Goal: Navigation & Orientation: Find specific page/section

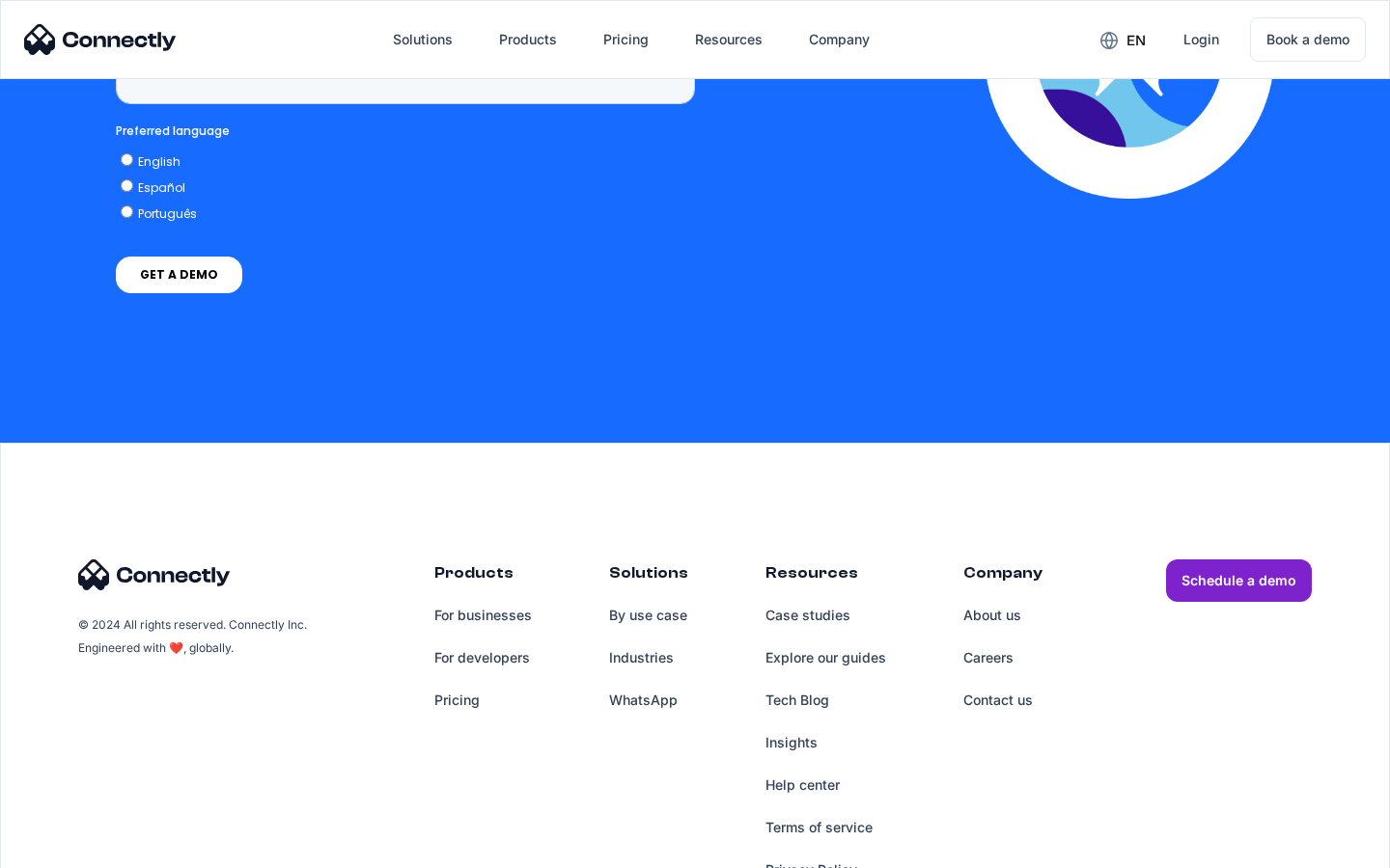
scroll to position [4913, 0]
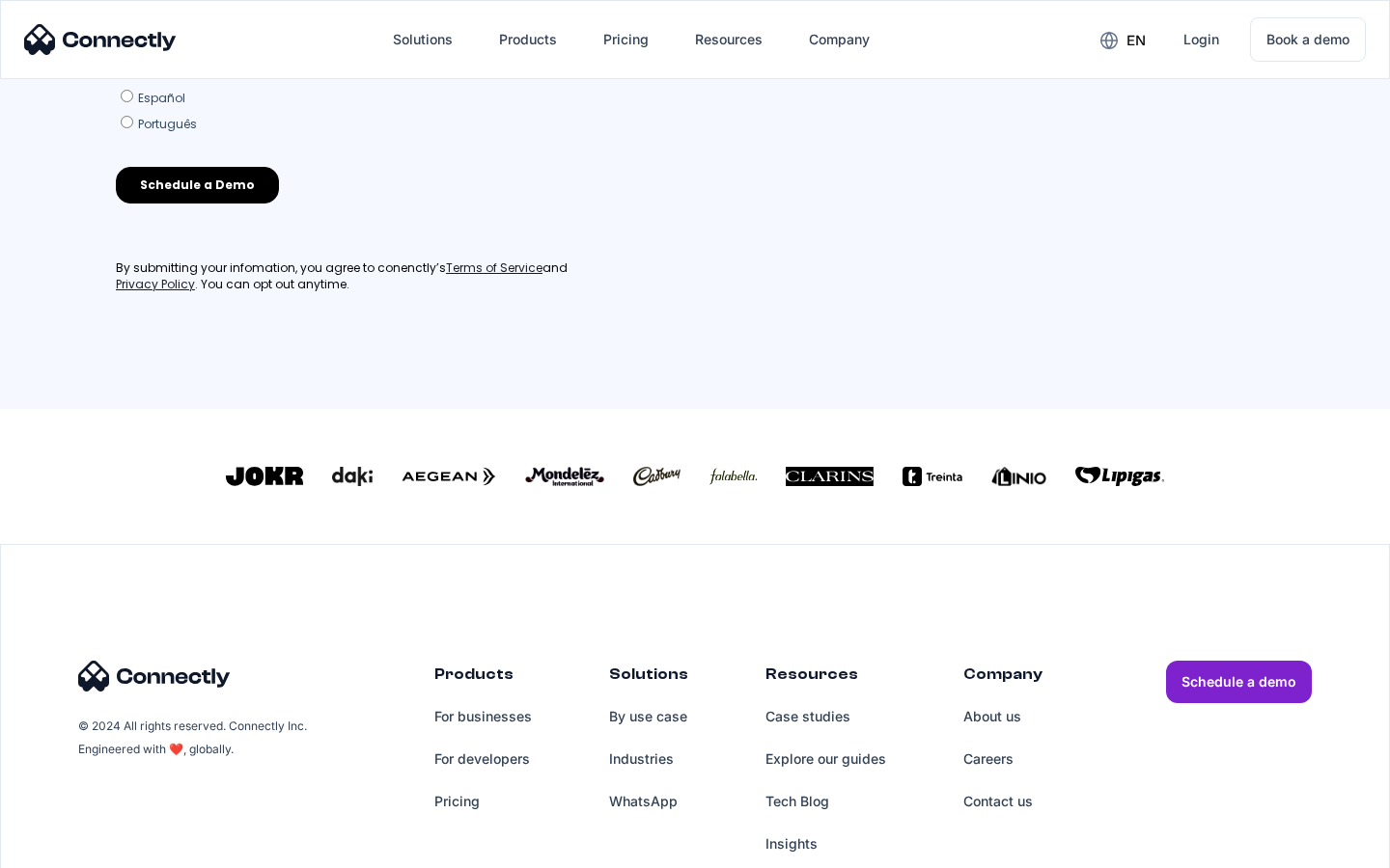
scroll to position [846, 0]
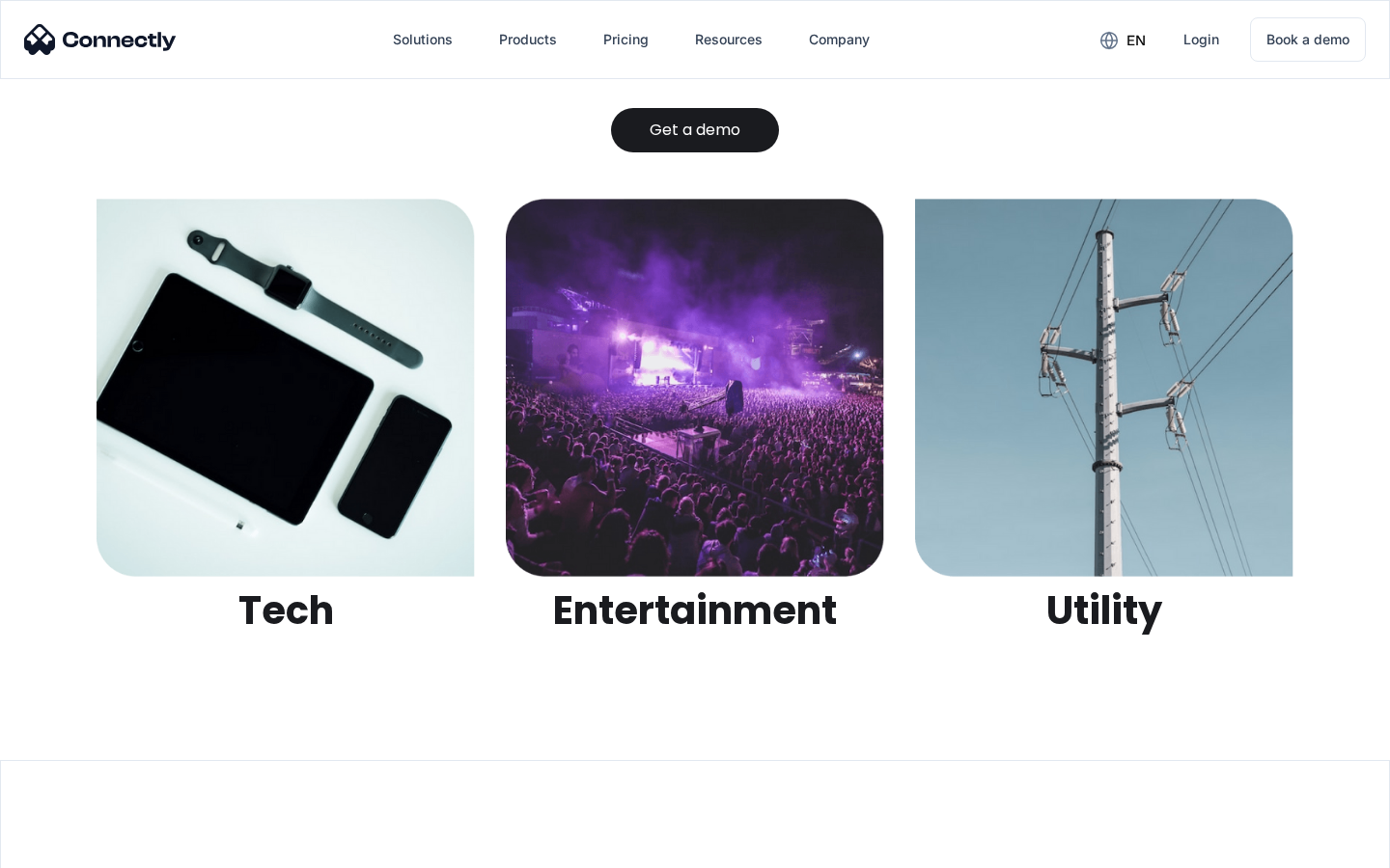
scroll to position [6088, 0]
